Goal: Find contact information: Find contact information

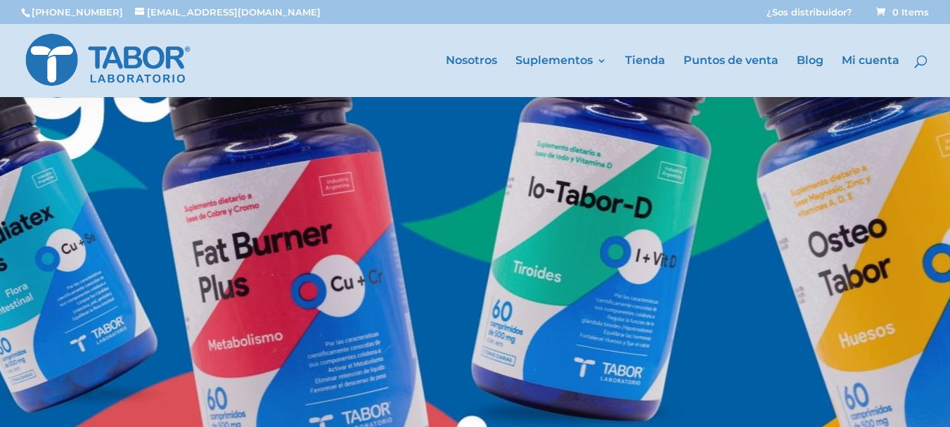
scroll to position [70, 0]
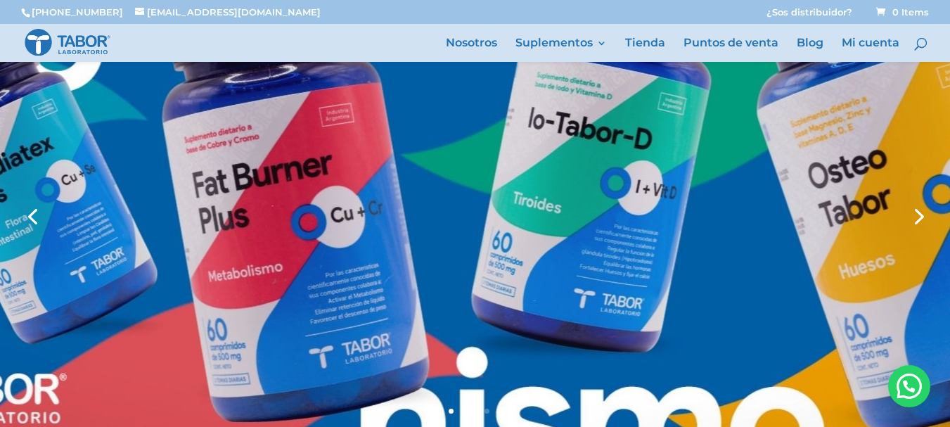
click at [919, 221] on link "Next" at bounding box center [917, 215] width 34 height 34
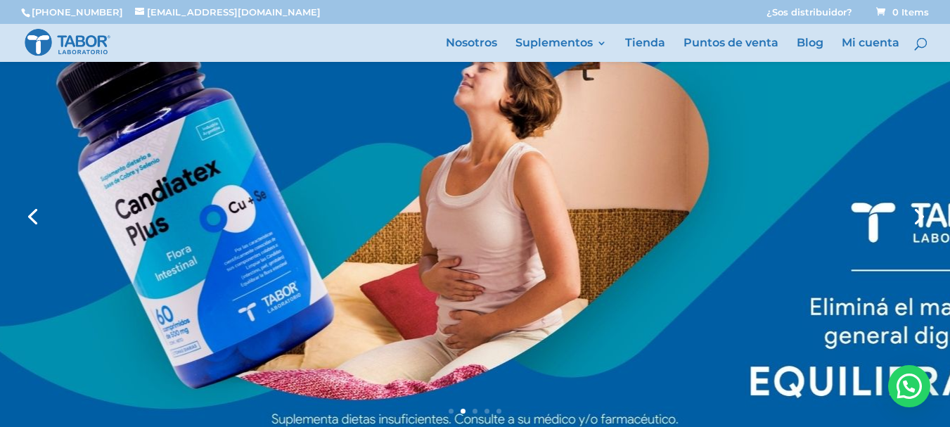
click at [919, 216] on link "Next" at bounding box center [917, 215] width 34 height 34
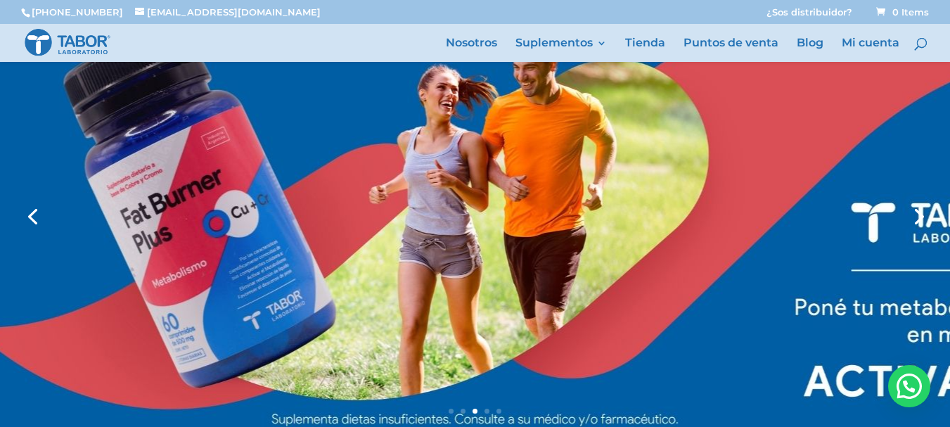
click at [919, 216] on link "Next" at bounding box center [917, 215] width 34 height 34
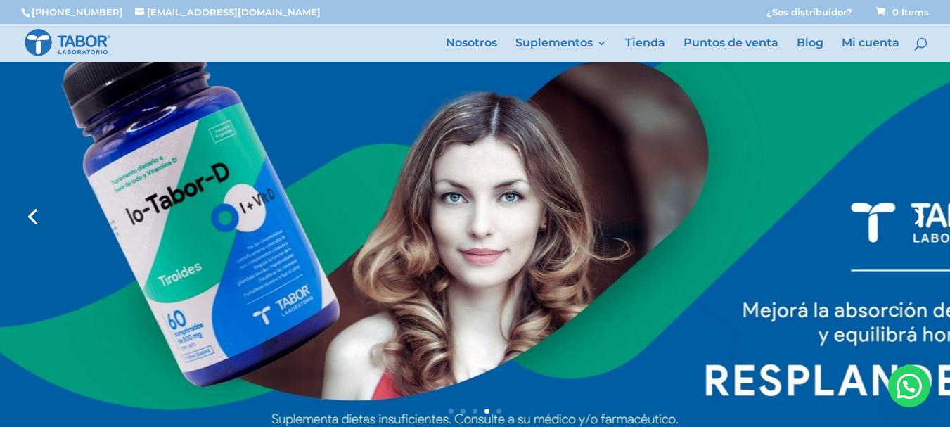
click at [919, 216] on link "Next" at bounding box center [917, 215] width 34 height 34
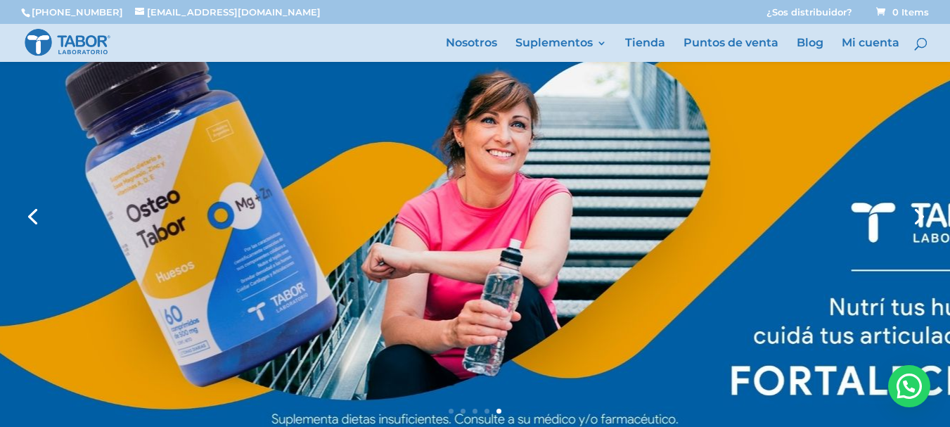
click at [919, 216] on link "Next" at bounding box center [917, 215] width 34 height 34
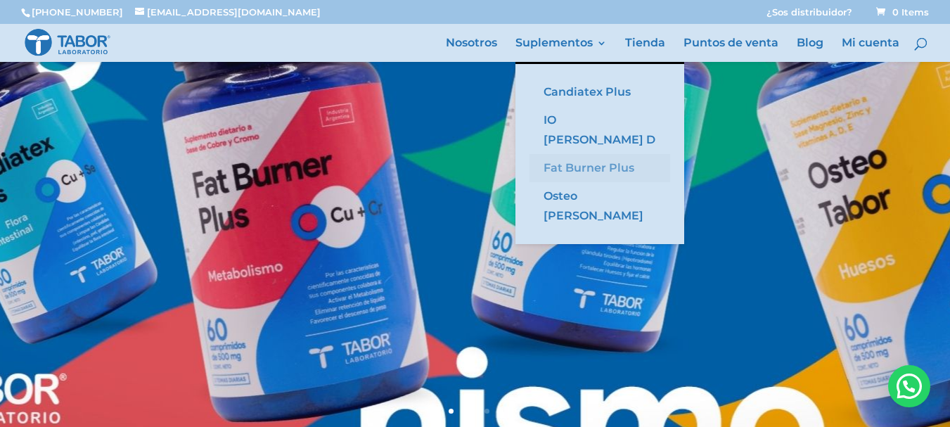
click at [581, 155] on link "Fat Burner Plus" at bounding box center [599, 168] width 141 height 28
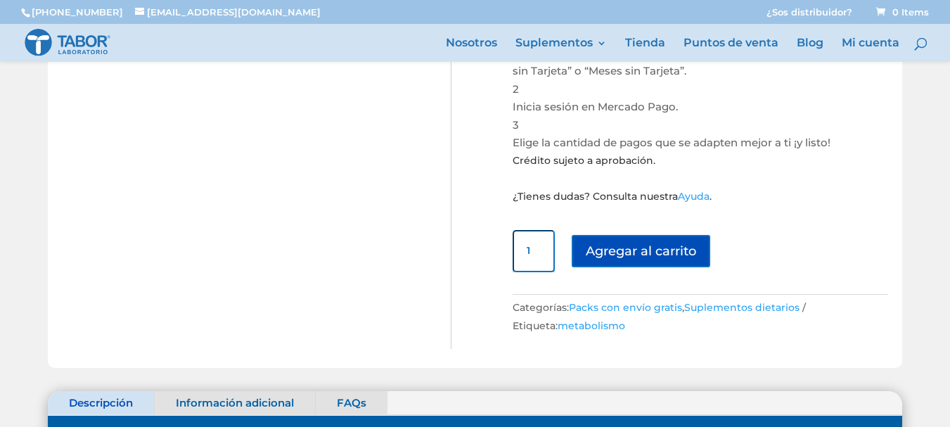
scroll to position [562, 0]
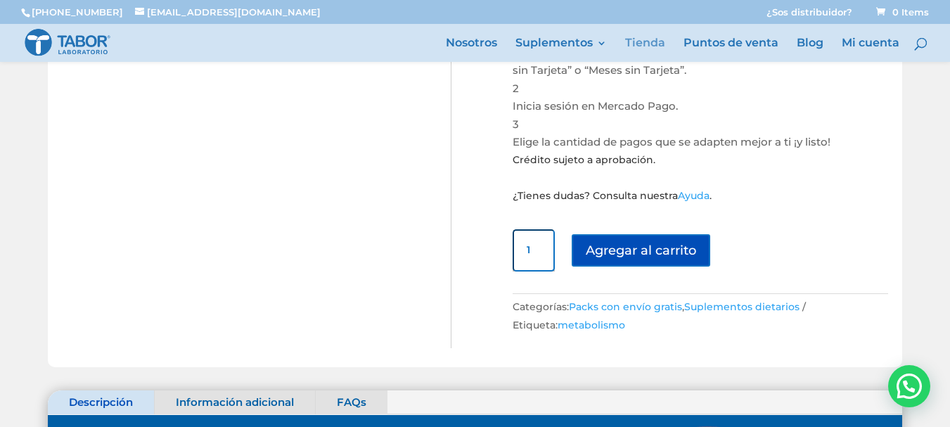
click at [651, 41] on link "Tienda" at bounding box center [645, 50] width 40 height 24
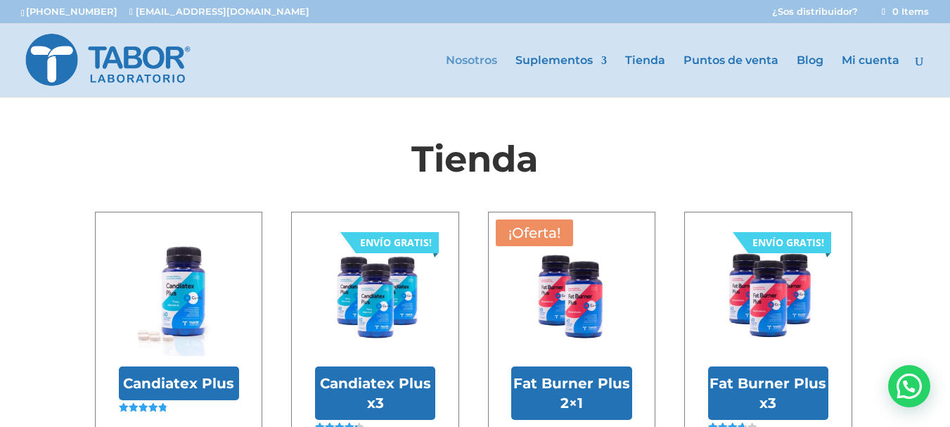
click at [479, 65] on link "Nosotros" at bounding box center [471, 76] width 51 height 41
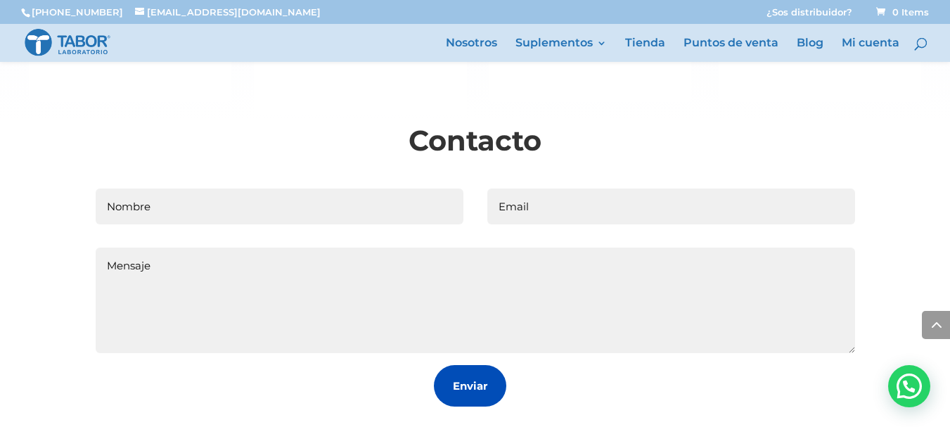
scroll to position [2102, 0]
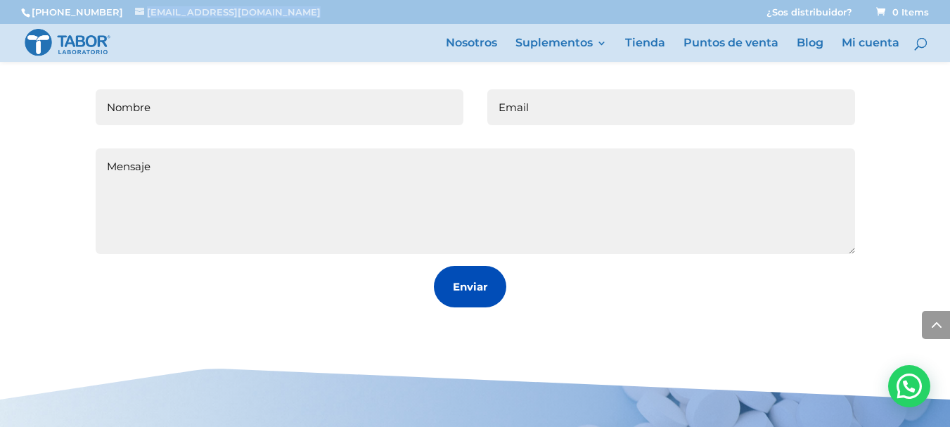
drag, startPoint x: 273, startPoint y: 13, endPoint x: 122, endPoint y: 11, distance: 151.9
click at [122, 11] on div "[PHONE_NUMBER] [EMAIL_ADDRESS][DOMAIN_NAME] ¿Sos distribuidor? Carrito de compr…" at bounding box center [475, 12] width 950 height 24
copy span "[EMAIL_ADDRESS][DOMAIN_NAME]"
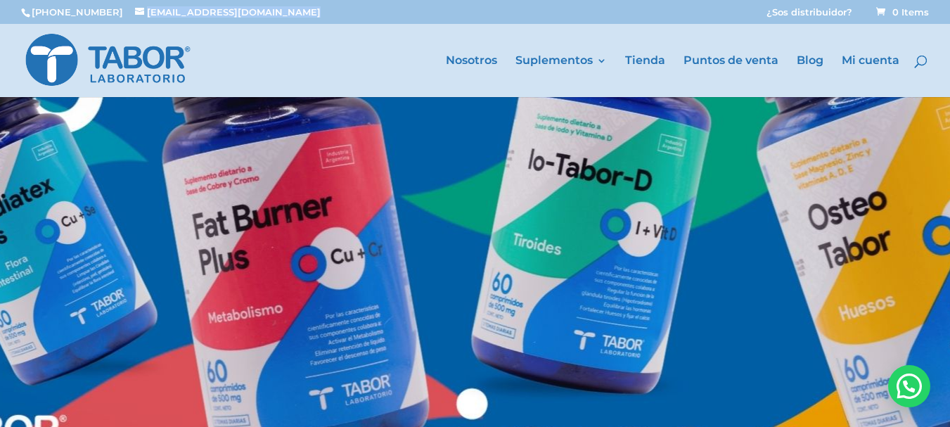
scroll to position [0, 0]
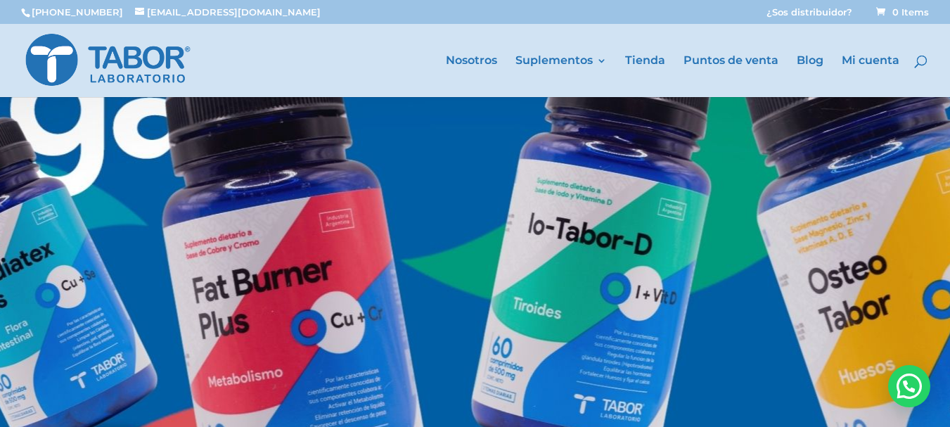
click at [856, 52] on div at bounding box center [496, 60] width 950 height 73
click at [857, 56] on link "Mi cuenta" at bounding box center [870, 76] width 58 height 41
